Goal: Find specific page/section: Find specific page/section

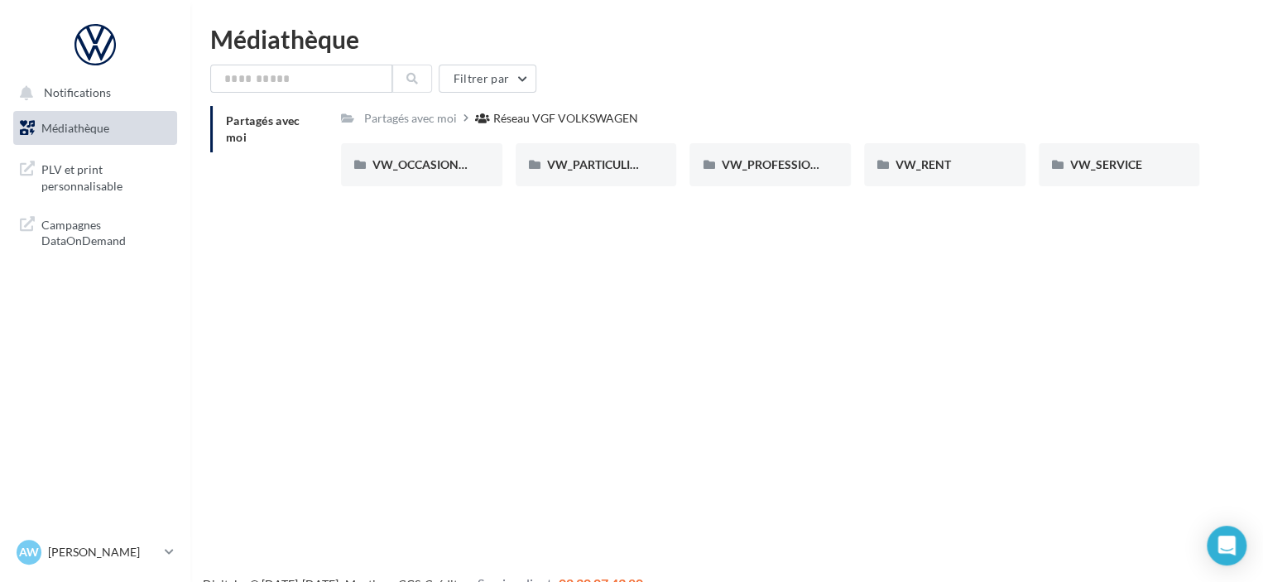
click at [1195, 290] on div "Notifications Médiathèque" at bounding box center [631, 317] width 1263 height 582
click at [599, 168] on span "VW_PARTICULIERS" at bounding box center [598, 164] width 103 height 14
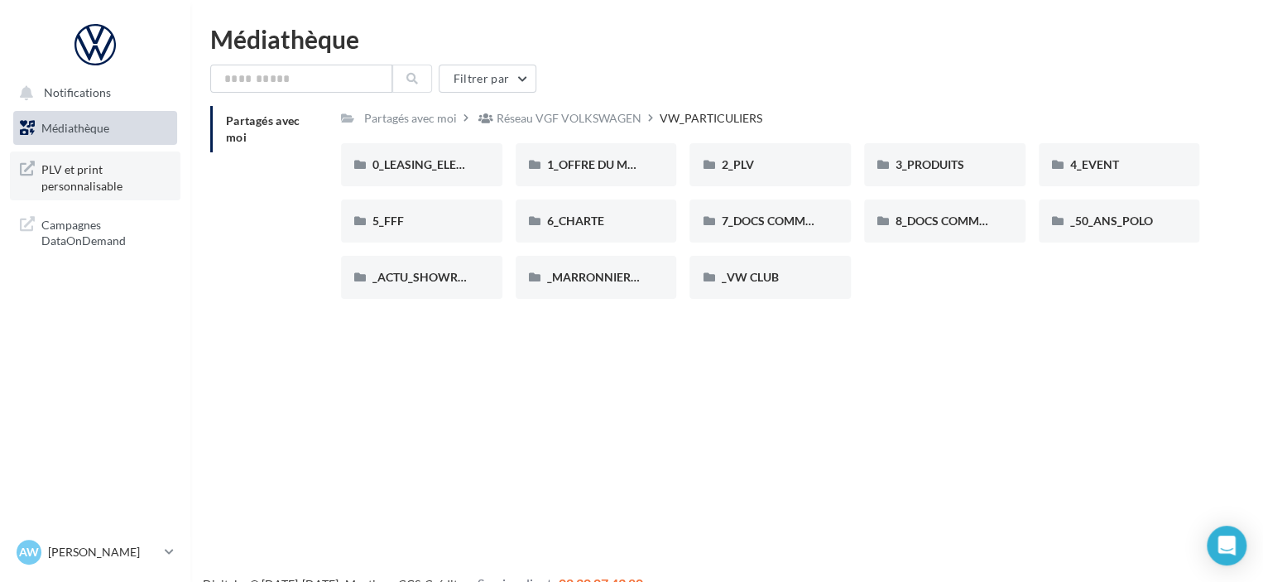
click at [122, 168] on span "PLV et print personnalisable" at bounding box center [105, 176] width 129 height 36
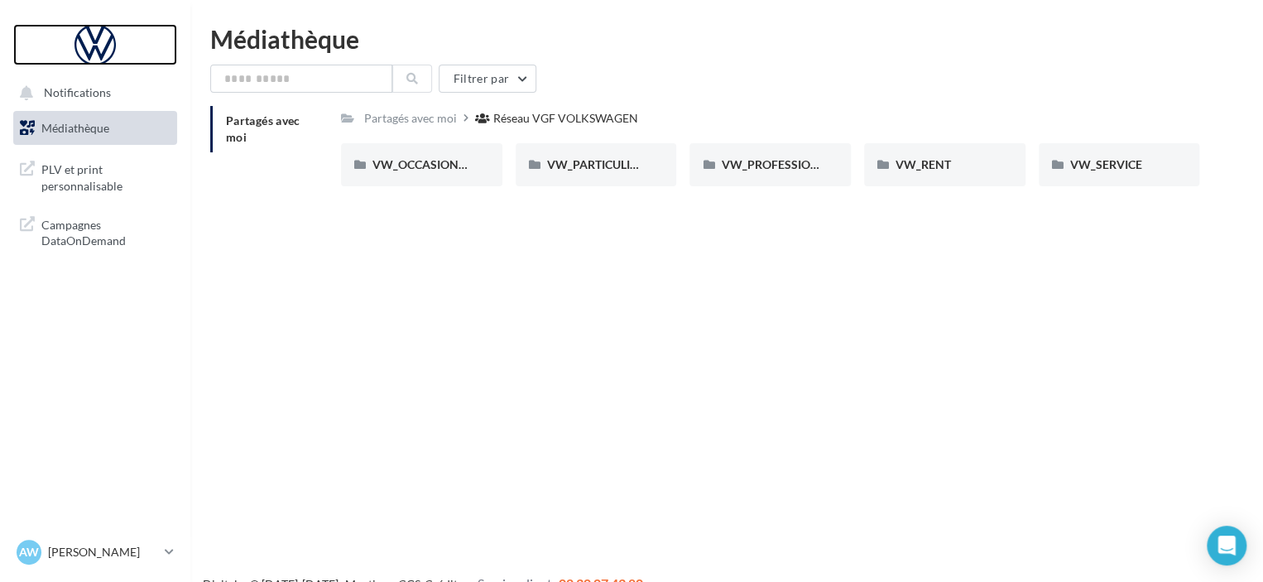
click at [52, 42] on div at bounding box center [95, 44] width 132 height 41
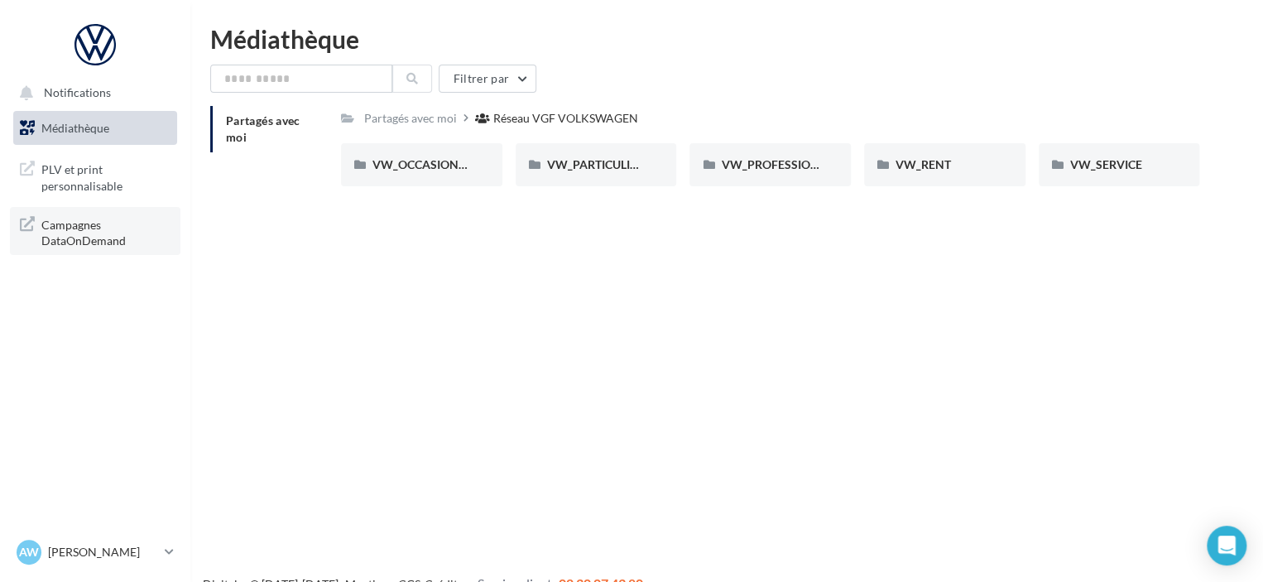
click at [113, 243] on span "Campagnes DataOnDemand" at bounding box center [105, 231] width 129 height 36
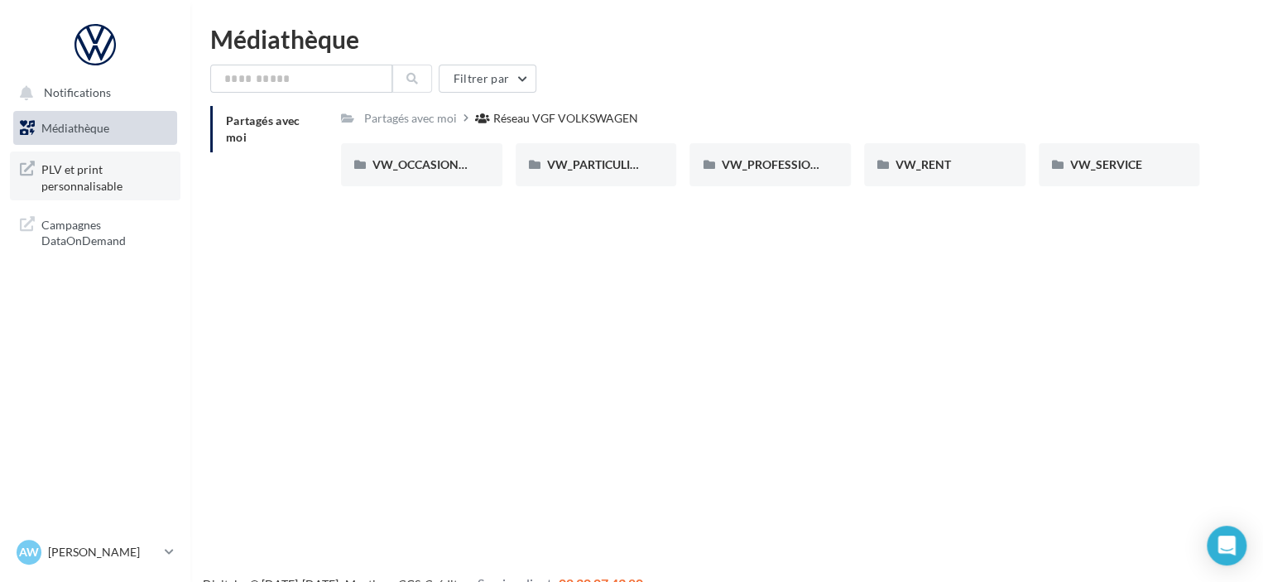
click at [78, 187] on span "PLV et print personnalisable" at bounding box center [105, 176] width 129 height 36
